Goal: Task Accomplishment & Management: Manage account settings

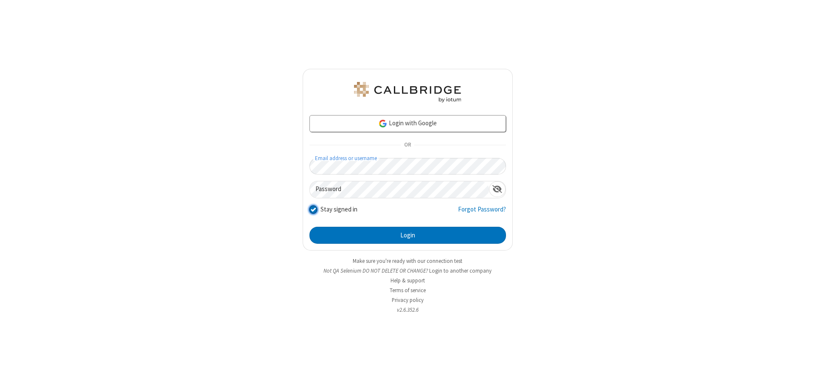
click at [313, 209] on input "Stay signed in" at bounding box center [313, 209] width 8 height 9
checkbox input "false"
click at [407, 235] on button "Login" at bounding box center [407, 235] width 196 height 17
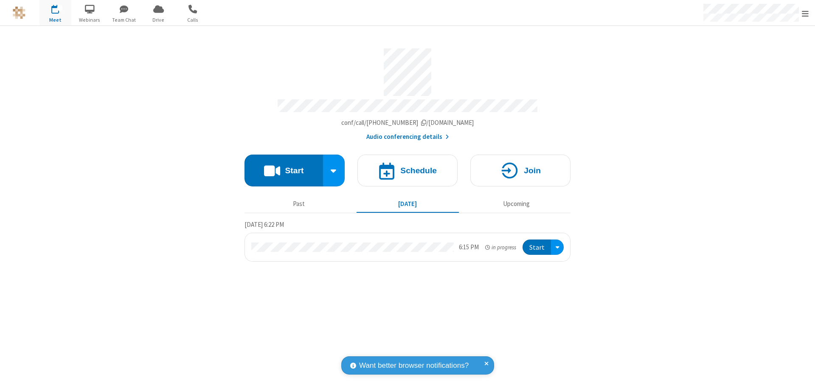
click at [805, 13] on span "Open menu" at bounding box center [805, 13] width 7 height 8
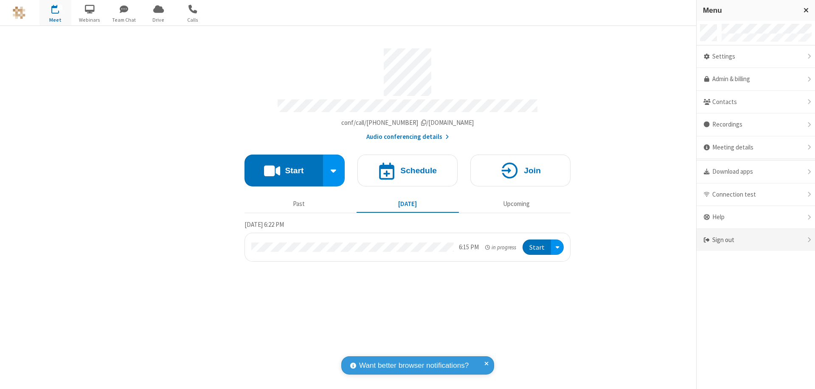
click at [755, 240] on div "Sign out" at bounding box center [755, 240] width 118 height 22
